Goal: Information Seeking & Learning: Learn about a topic

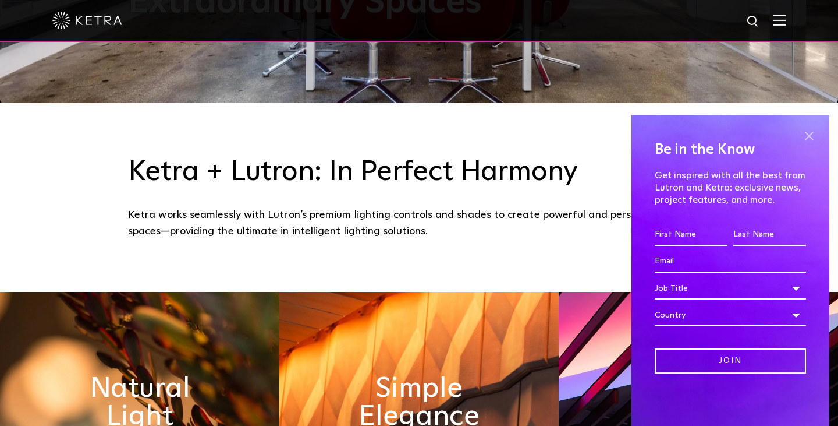
click at [809, 133] on span at bounding box center [809, 135] width 17 height 17
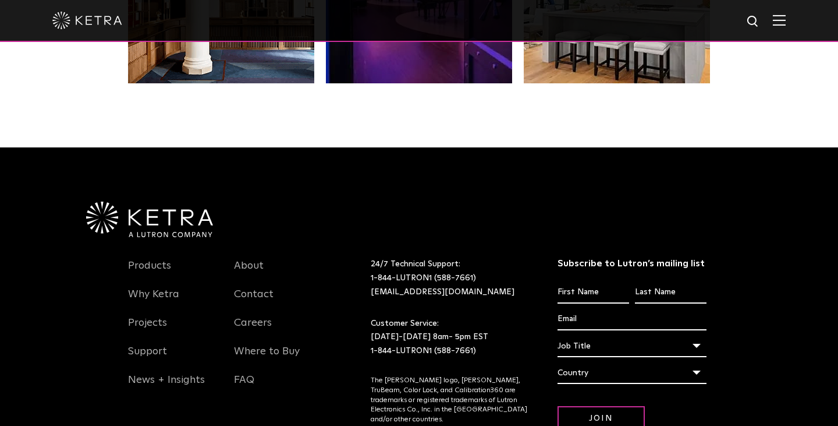
scroll to position [2356, 0]
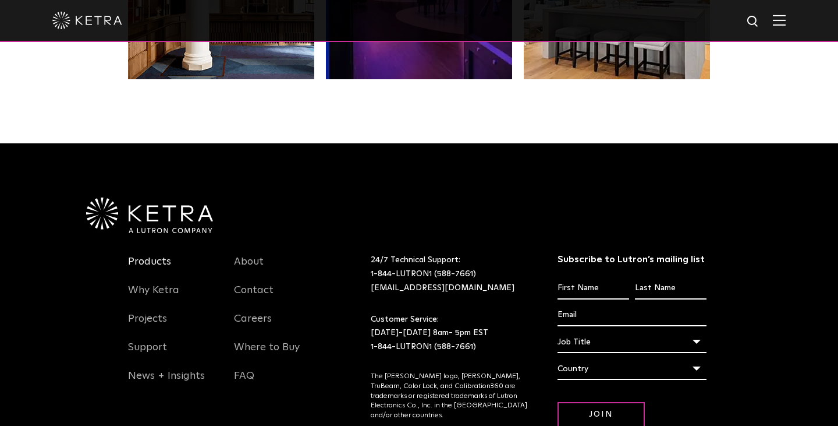
click at [160, 265] on link "Products" at bounding box center [149, 268] width 43 height 27
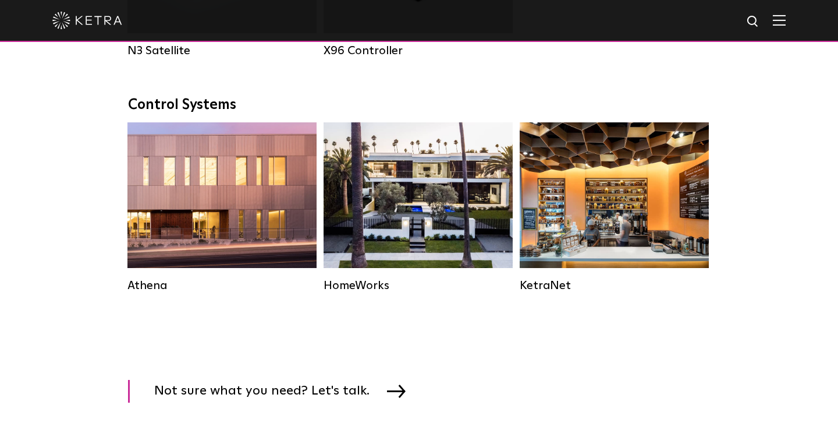
scroll to position [1577, 0]
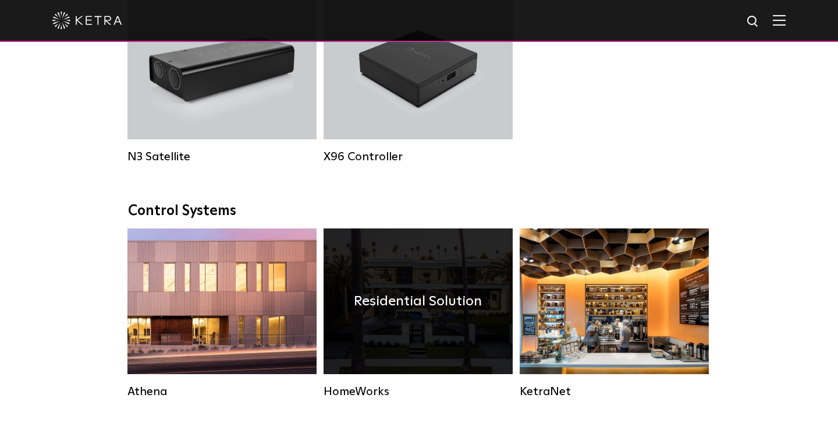
click at [426, 294] on h4 "Residential Solution" at bounding box center [418, 301] width 128 height 22
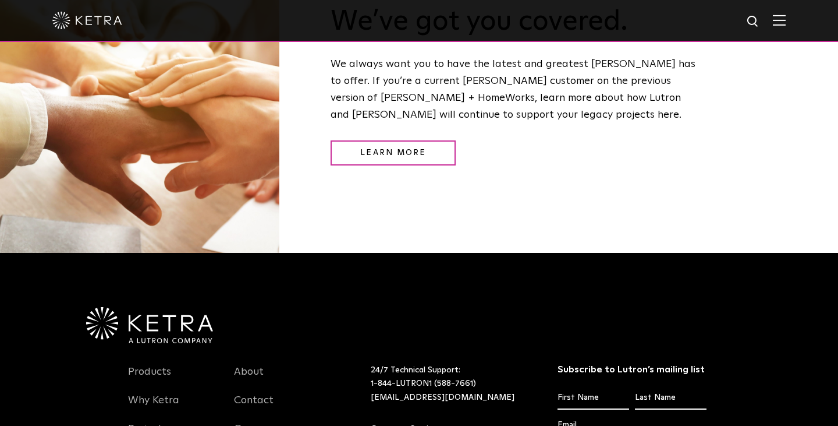
scroll to position [1407, 0]
